Goal: Task Accomplishment & Management: Complete application form

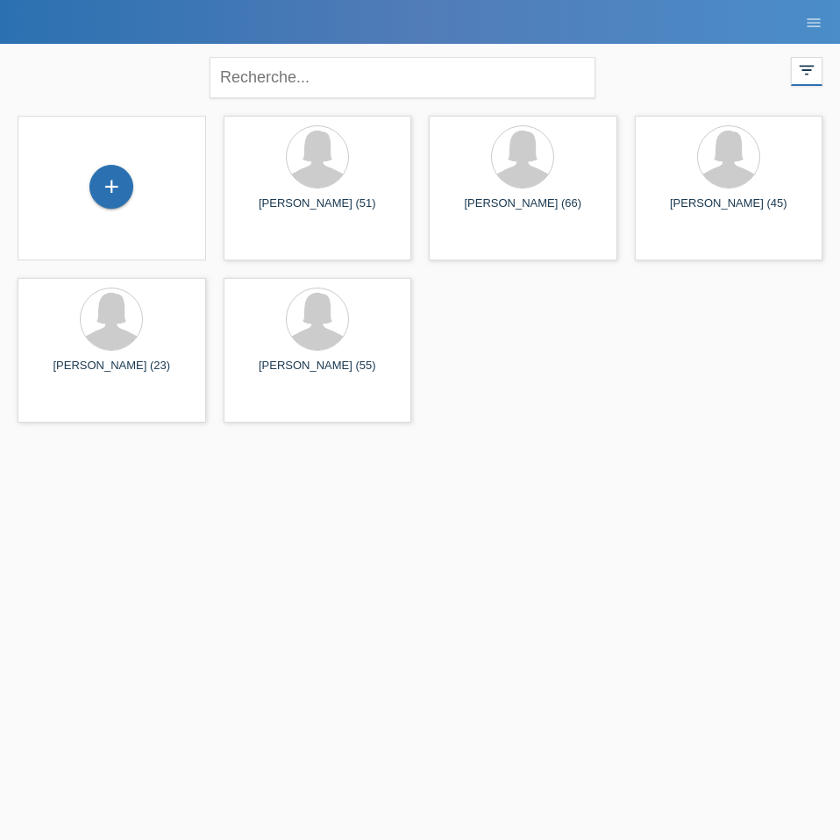
click at [118, 161] on div "+" at bounding box center [112, 188] width 189 height 145
click at [111, 193] on div "+" at bounding box center [111, 187] width 44 height 44
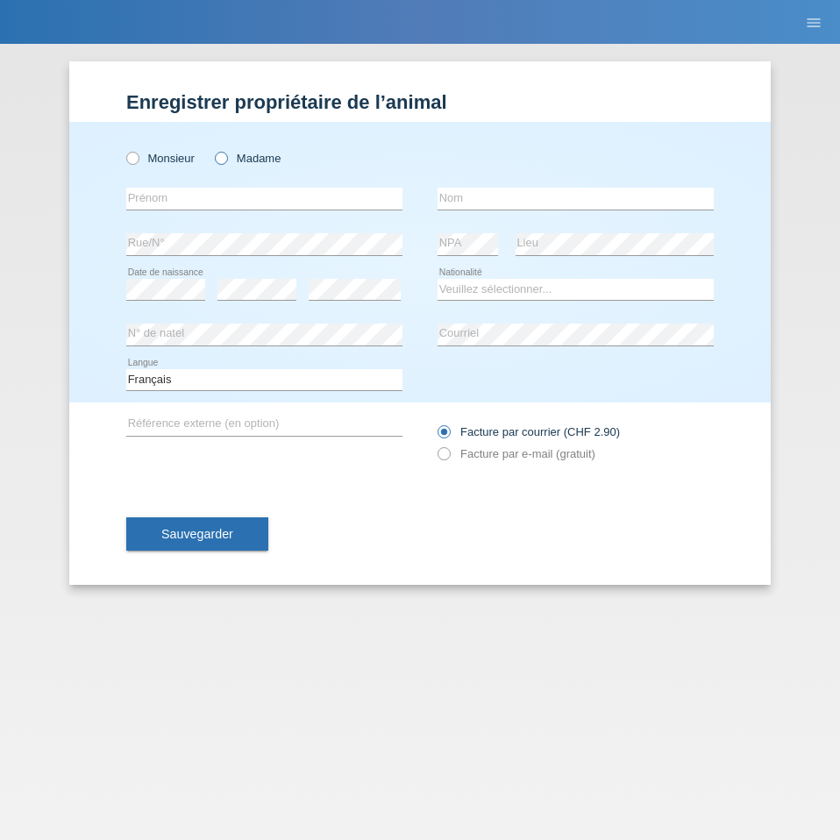
click at [212, 149] on icon at bounding box center [212, 149] width 0 height 0
click at [222, 161] on input "Madame" at bounding box center [220, 157] width 11 height 11
radio input "true"
click at [200, 198] on input "text" at bounding box center [264, 199] width 276 height 22
type input "[PERSON_NAME]"
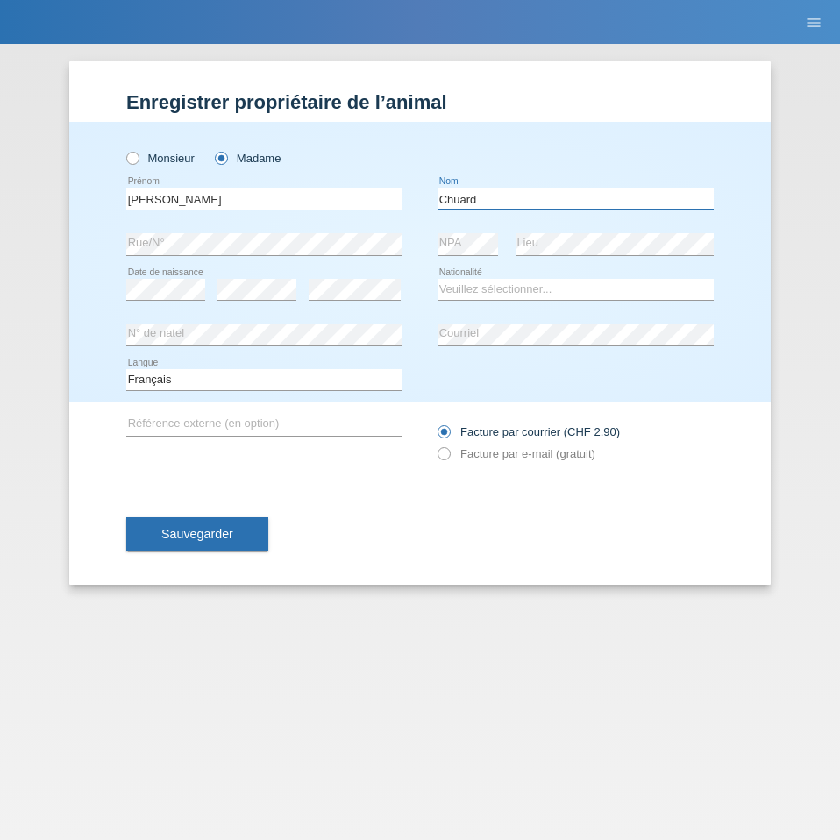
type input "Chuard"
click at [475, 281] on select "Veuillez sélectionner... [GEOGRAPHIC_DATA] [GEOGRAPHIC_DATA] [GEOGRAPHIC_DATA] …" at bounding box center [576, 289] width 276 height 21
click at [290, 385] on select "Deutsch Français Italiano English" at bounding box center [264, 379] width 276 height 21
click at [520, 288] on select "Veuillez sélectionner... [GEOGRAPHIC_DATA] [GEOGRAPHIC_DATA] [GEOGRAPHIC_DATA] …" at bounding box center [576, 289] width 276 height 21
select select "CH"
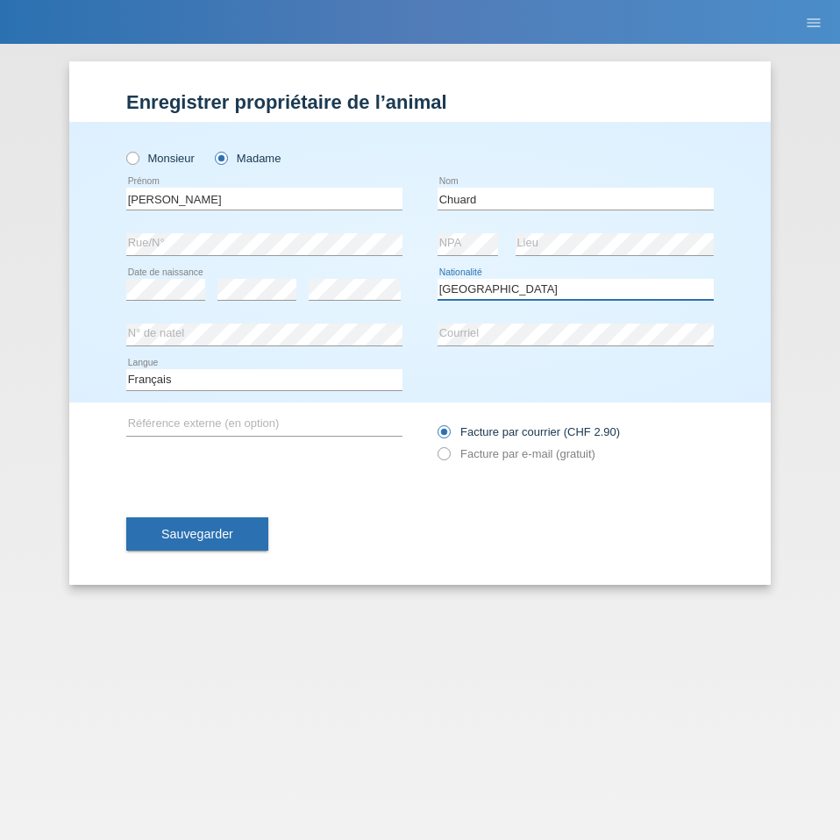
click at [438, 279] on select "Veuillez sélectionner... [GEOGRAPHIC_DATA] [GEOGRAPHIC_DATA] [GEOGRAPHIC_DATA] …" at bounding box center [576, 289] width 276 height 21
drag, startPoint x: 483, startPoint y: 449, endPoint x: 456, endPoint y: 456, distance: 28.1
click at [483, 449] on label "Facture par e-mail (gratuit)" at bounding box center [517, 453] width 158 height 13
click at [435, 445] on icon at bounding box center [435, 445] width 0 height 0
click at [318, 421] on input "text" at bounding box center [264, 425] width 276 height 22
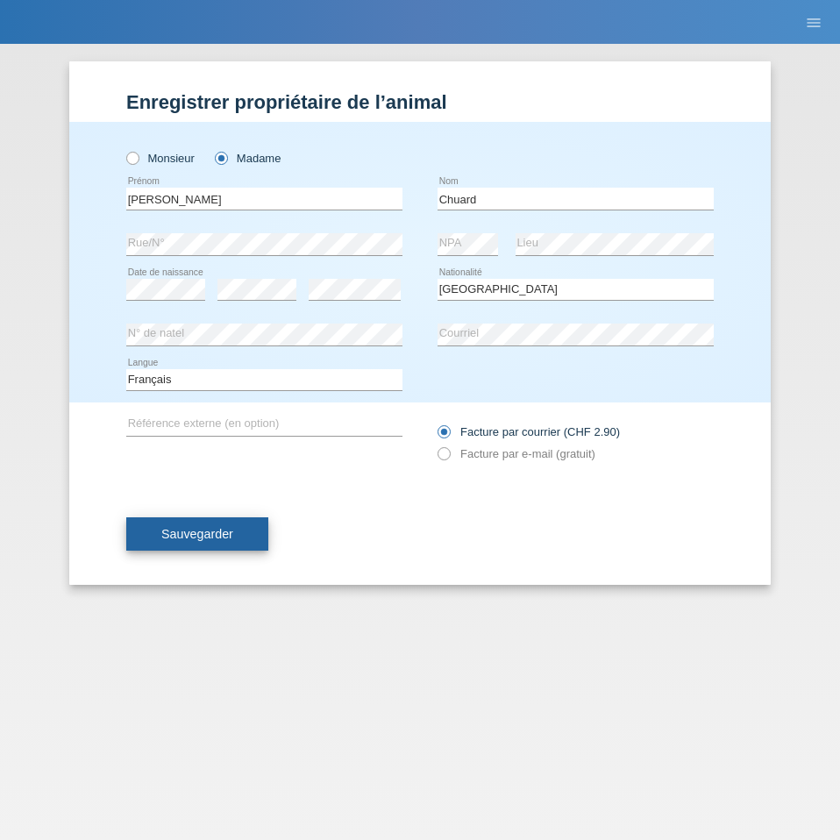
click at [211, 526] on button "Sauvegarder" at bounding box center [197, 534] width 142 height 33
